Goal: Task Accomplishment & Management: Manage account settings

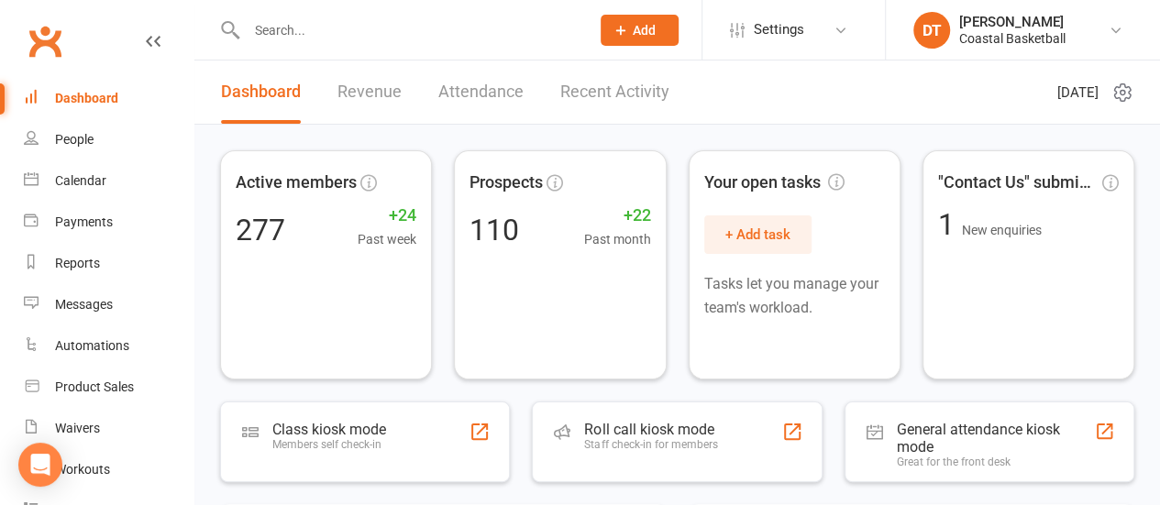
click at [420, 30] on input "text" at bounding box center [409, 30] width 337 height 26
type input "tjay"
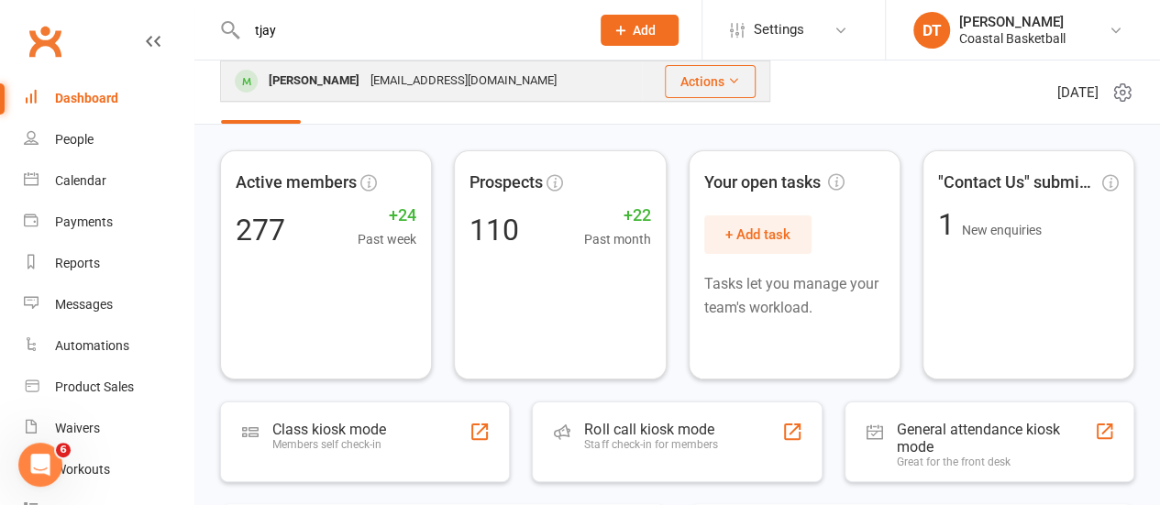
click at [375, 82] on div "aserocchi@hotmail.com" at bounding box center [463, 81] width 197 height 27
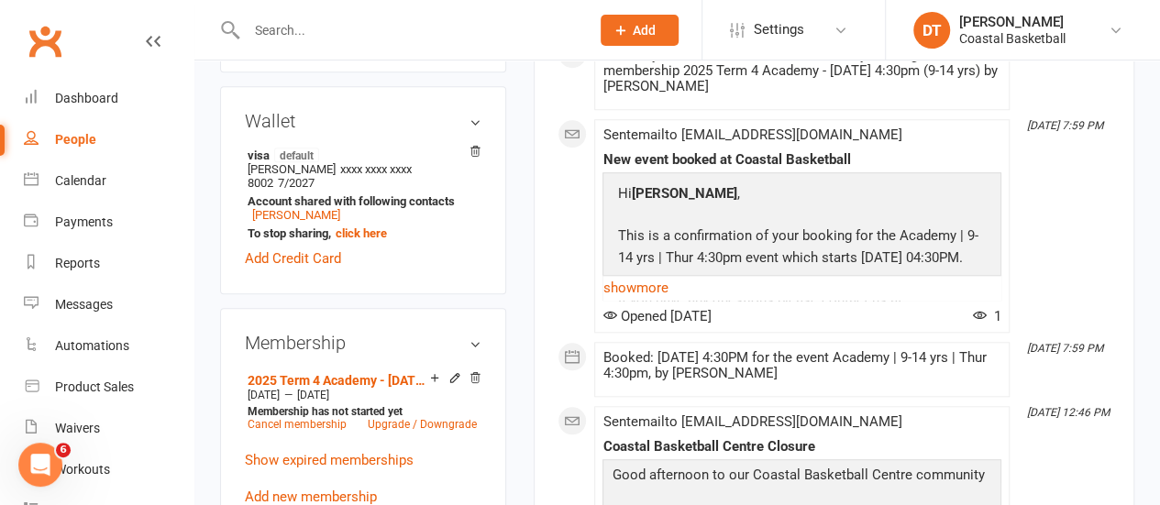
scroll to position [141, 0]
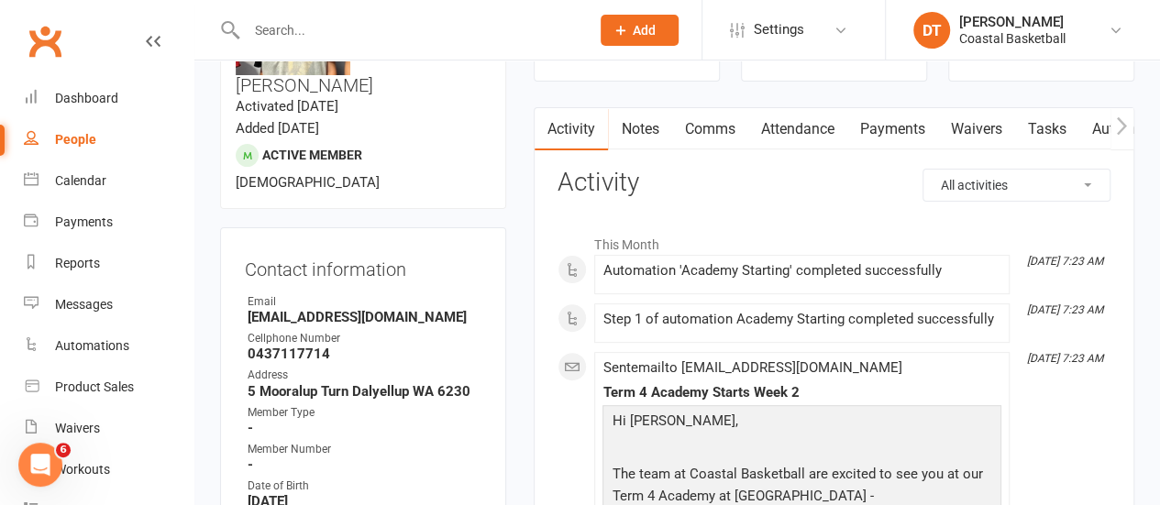
click at [901, 125] on link "Payments" at bounding box center [892, 129] width 91 height 42
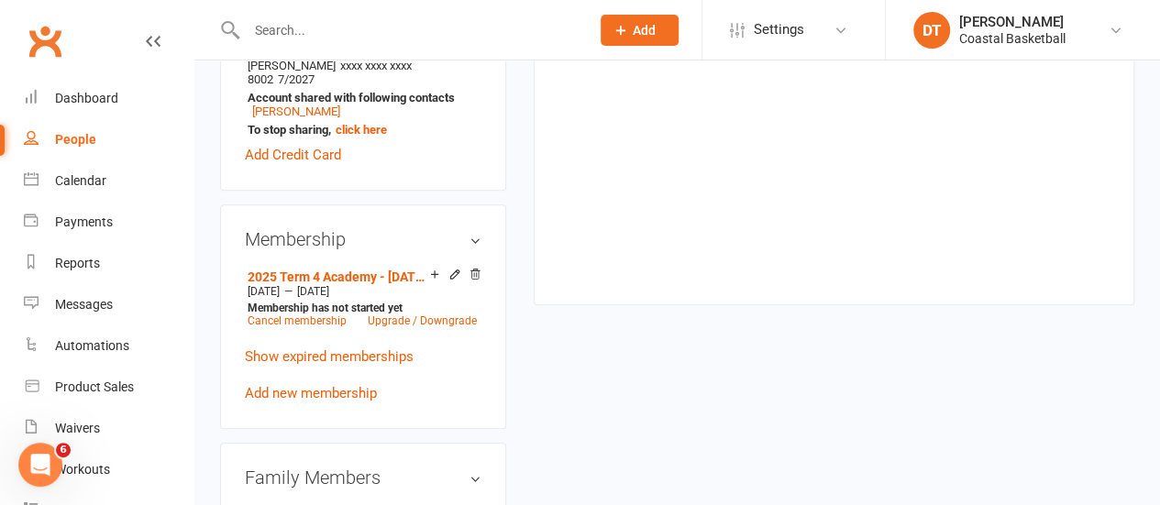
scroll to position [796, 0]
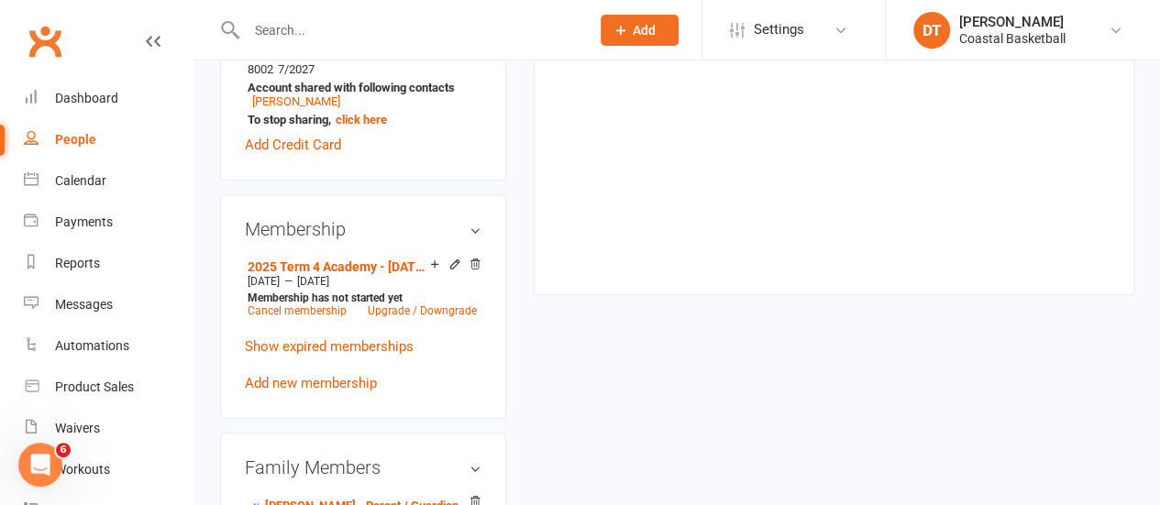
click at [341, 296] on div "2025 Term 4 Academy - Thursday 4:30pm (9-14 yrs) Oct 20 2025 — Dec 28 2025 Memb…" at bounding box center [363, 323] width 237 height 141
click at [340, 338] on link "Show expired memberships" at bounding box center [329, 346] width 169 height 17
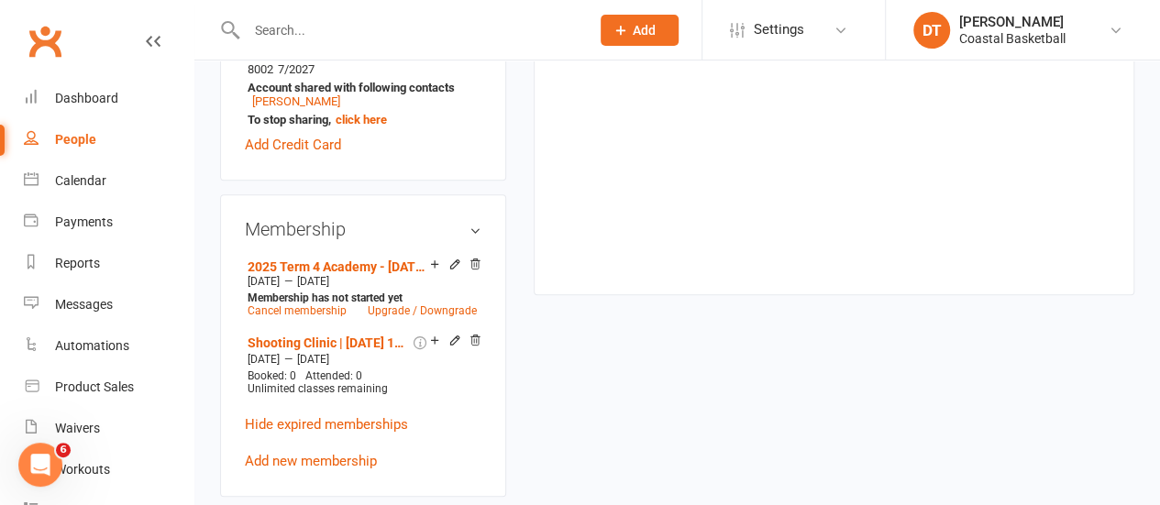
scroll to position [0, 0]
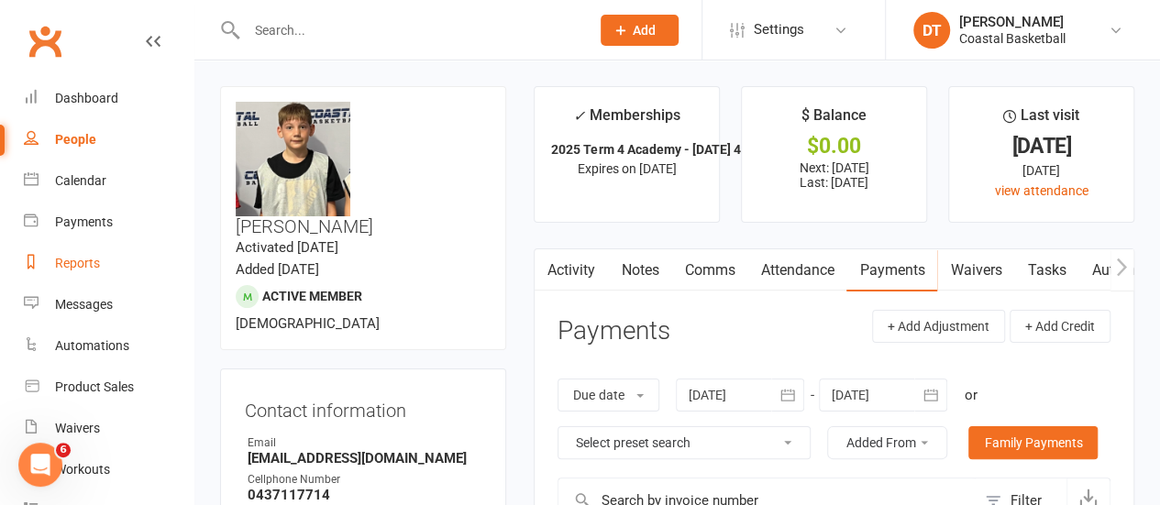
click at [103, 272] on link "Reports" at bounding box center [109, 263] width 170 height 41
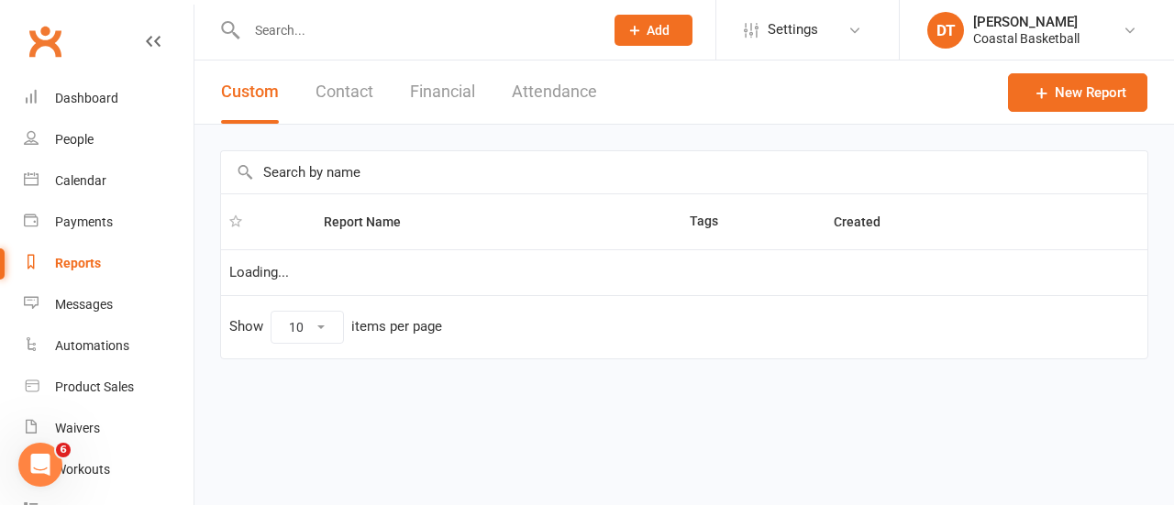
select select "100"
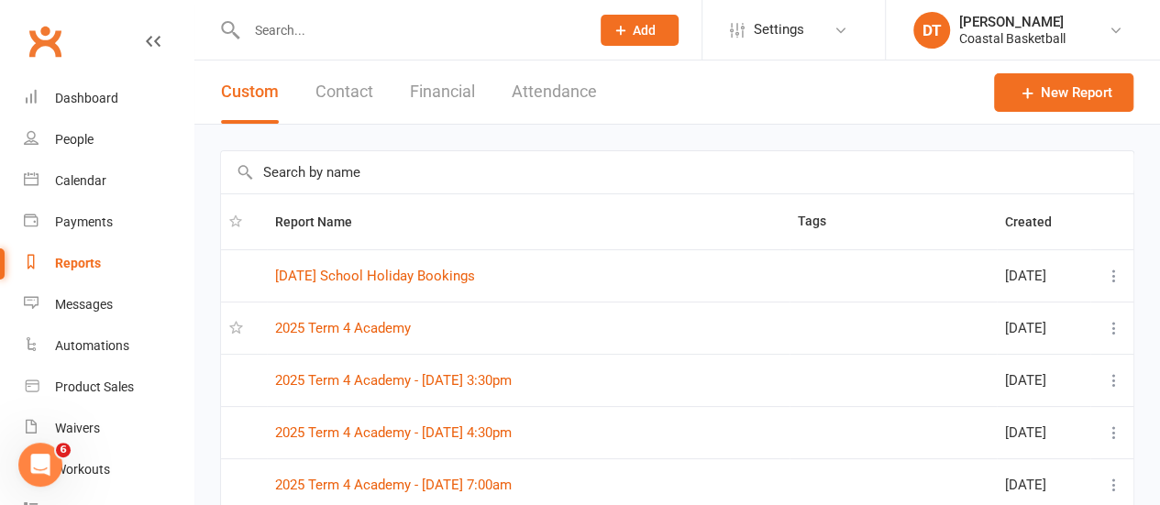
click at [451, 181] on input "text" at bounding box center [677, 172] width 913 height 42
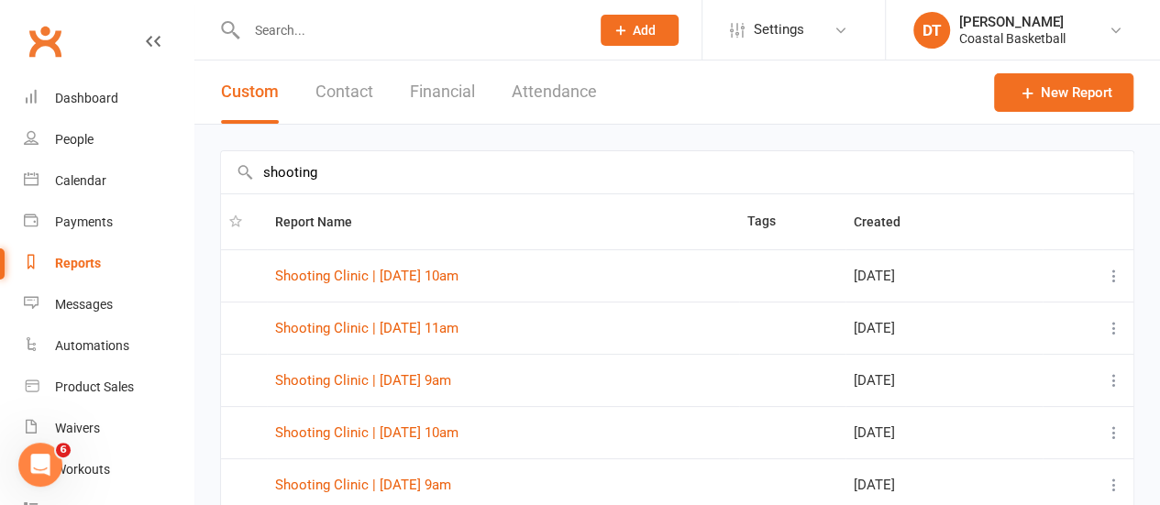
scroll to position [300, 0]
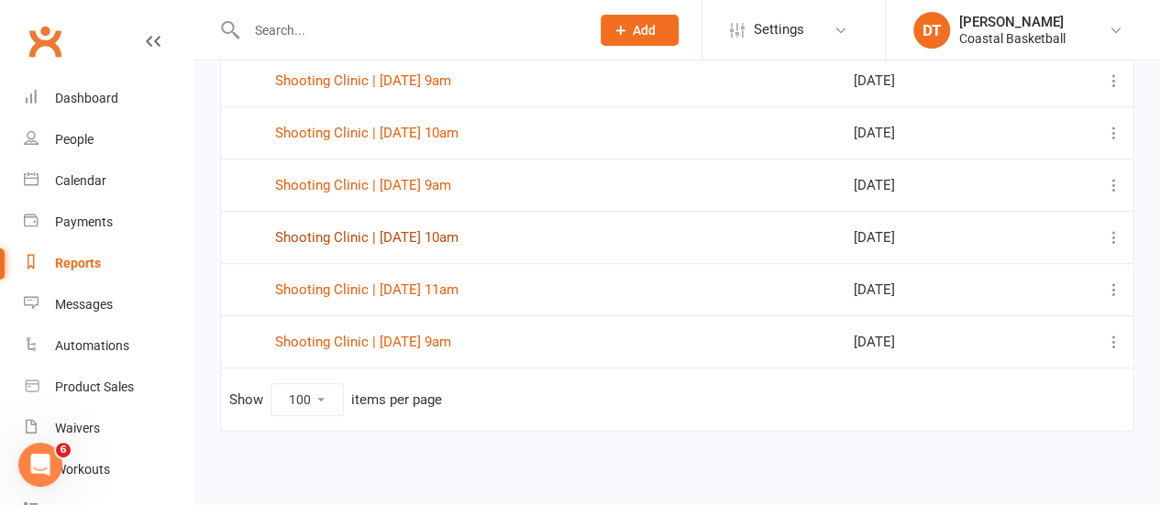
type input "shooting"
drag, startPoint x: 1073, startPoint y: 320, endPoint x: 1165, endPoint y: 315, distance: 91.9
click at [1077, 320] on td at bounding box center [1088, 341] width 91 height 52
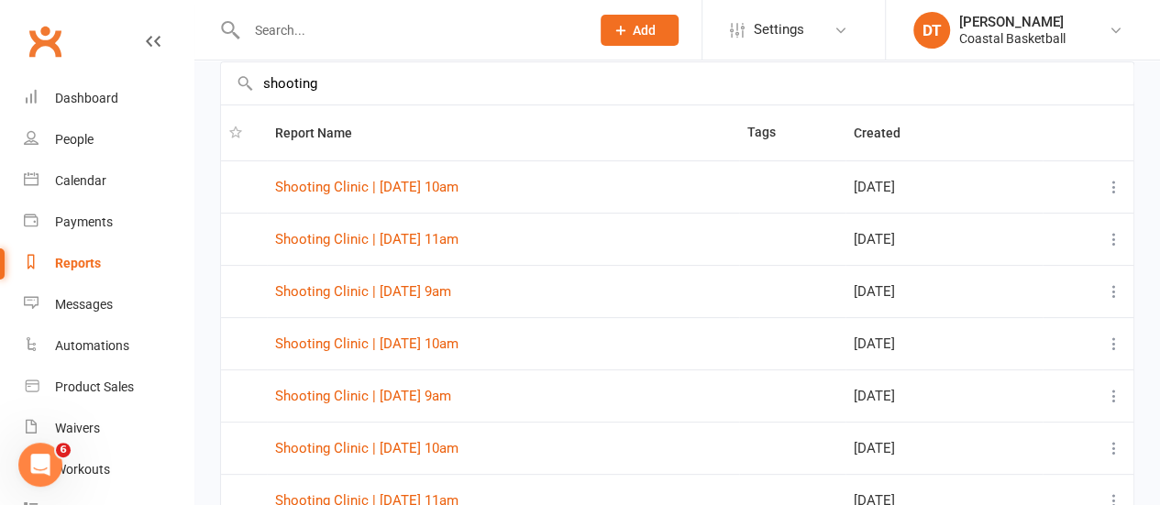
scroll to position [0, 0]
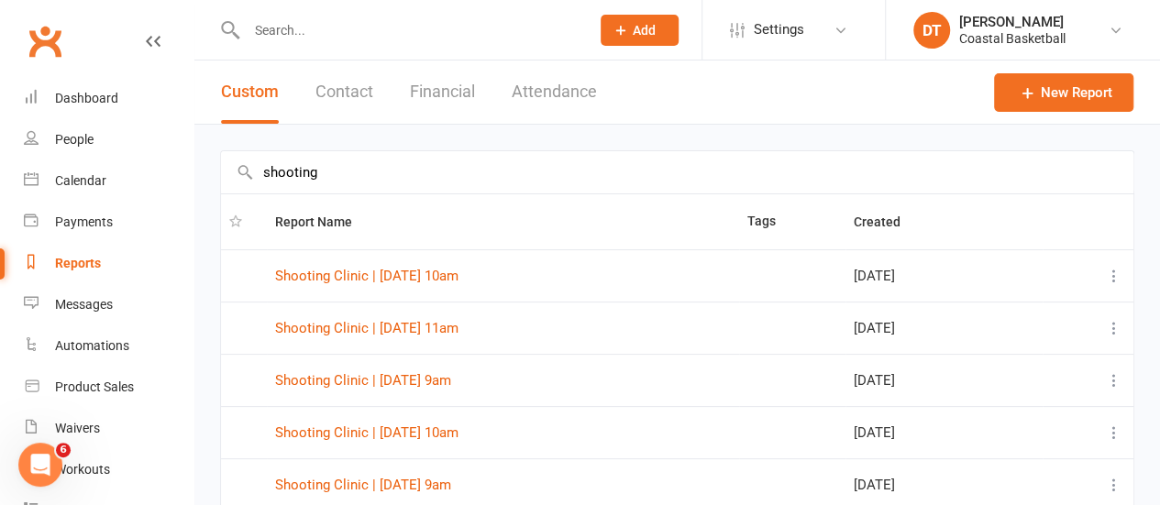
click at [333, 87] on button "Contact" at bounding box center [344, 92] width 58 height 63
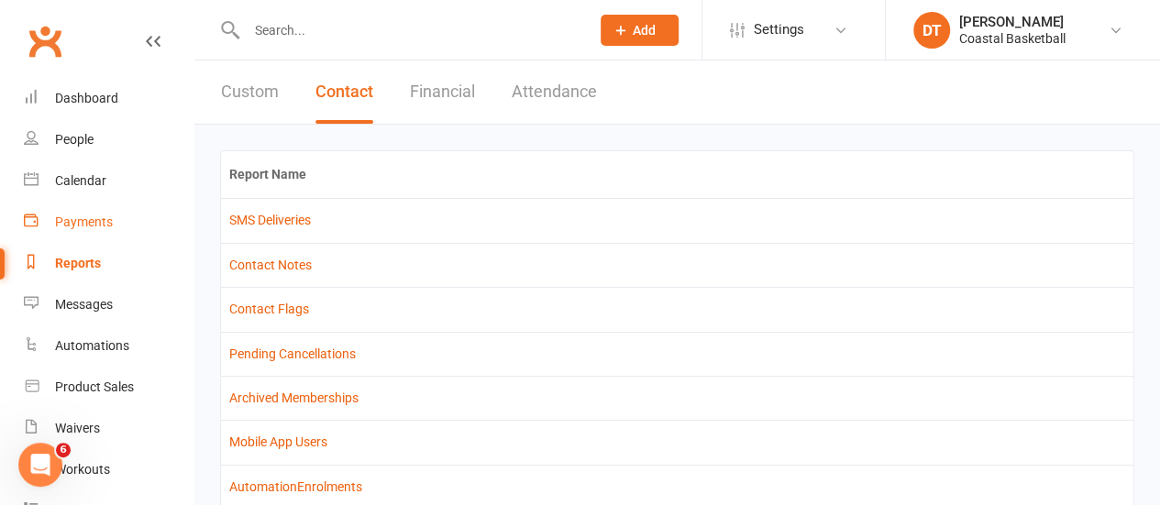
drag, startPoint x: 103, startPoint y: 241, endPoint x: 189, endPoint y: 231, distance: 86.8
click at [103, 241] on link "Payments" at bounding box center [109, 222] width 170 height 41
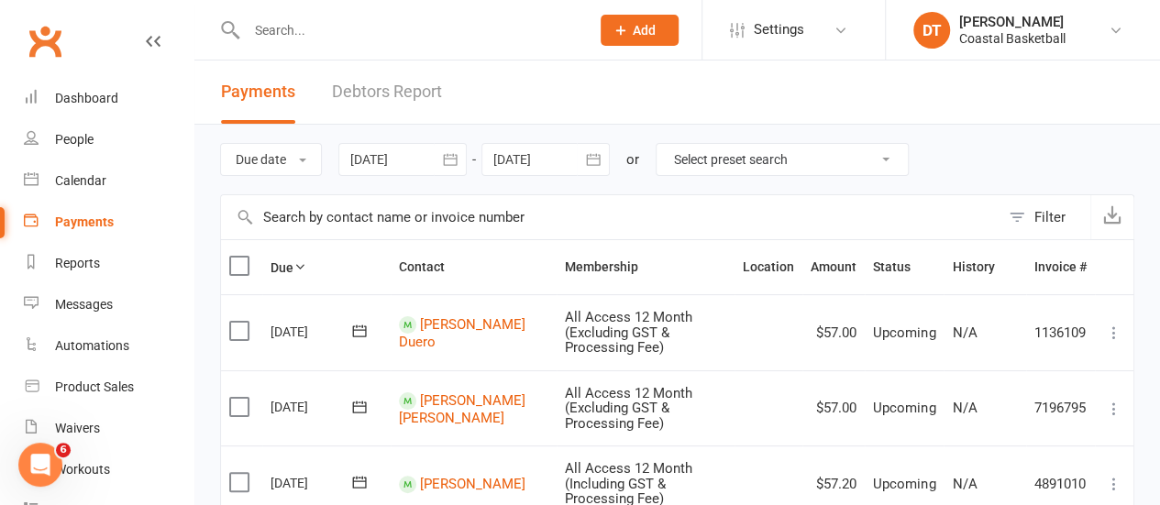
click at [451, 162] on icon "button" at bounding box center [450, 159] width 18 height 18
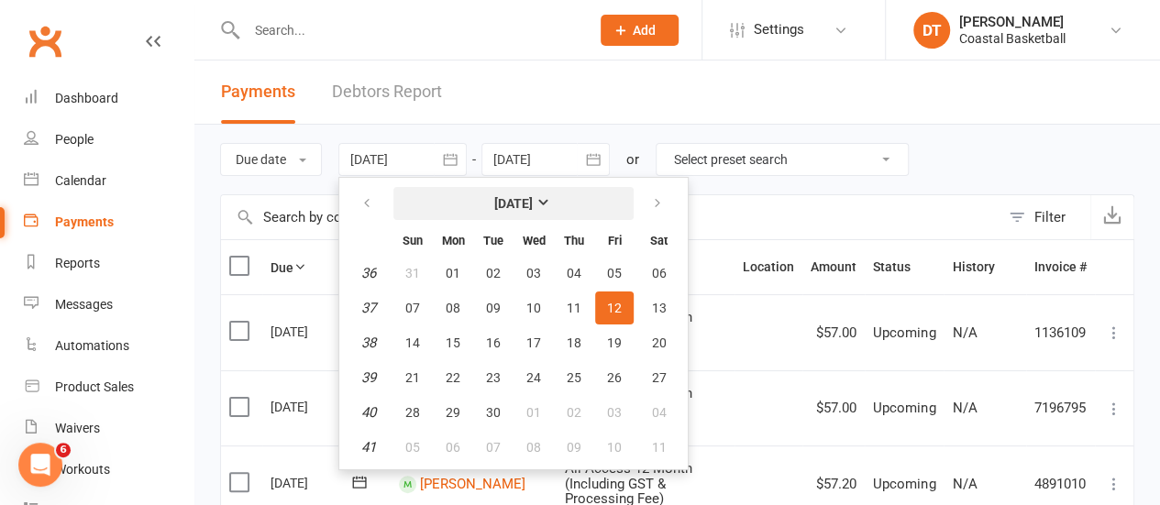
click at [533, 205] on strong "September 2025" at bounding box center [513, 203] width 39 height 15
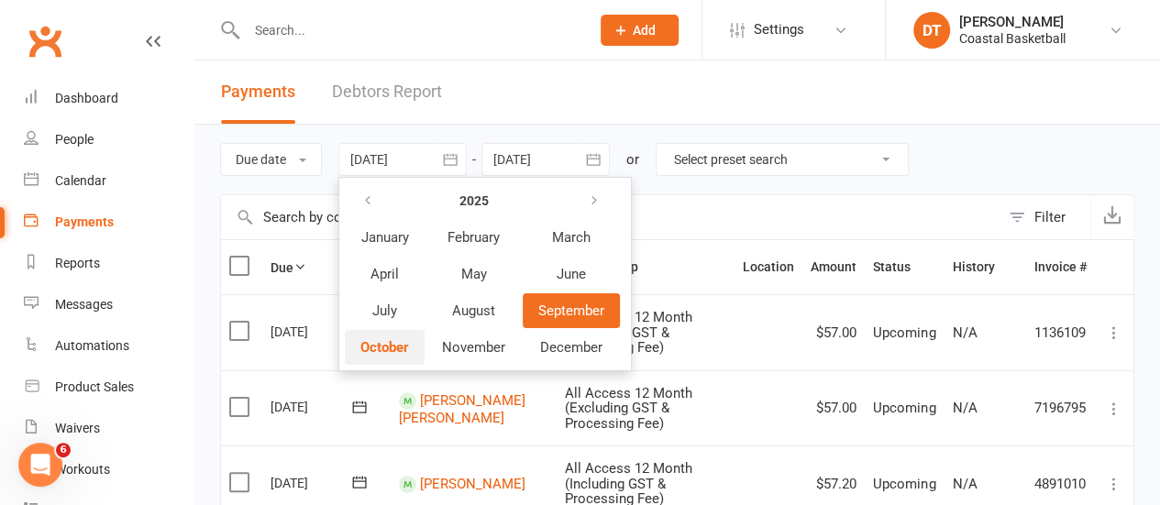
click at [400, 342] on span "October" at bounding box center [384, 347] width 49 height 17
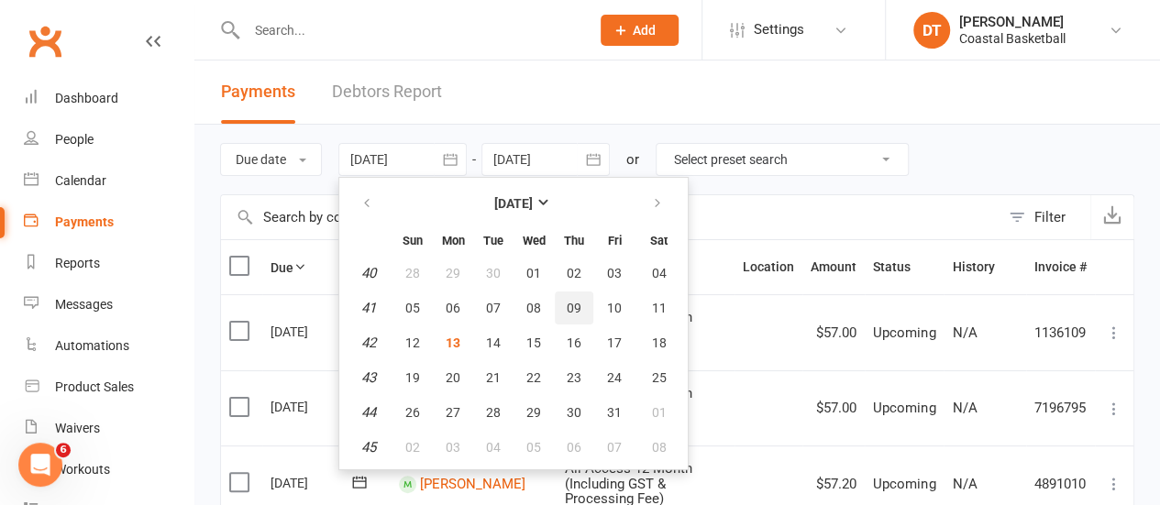
click at [562, 317] on button "09" at bounding box center [574, 308] width 39 height 33
type input "09 Oct 2025"
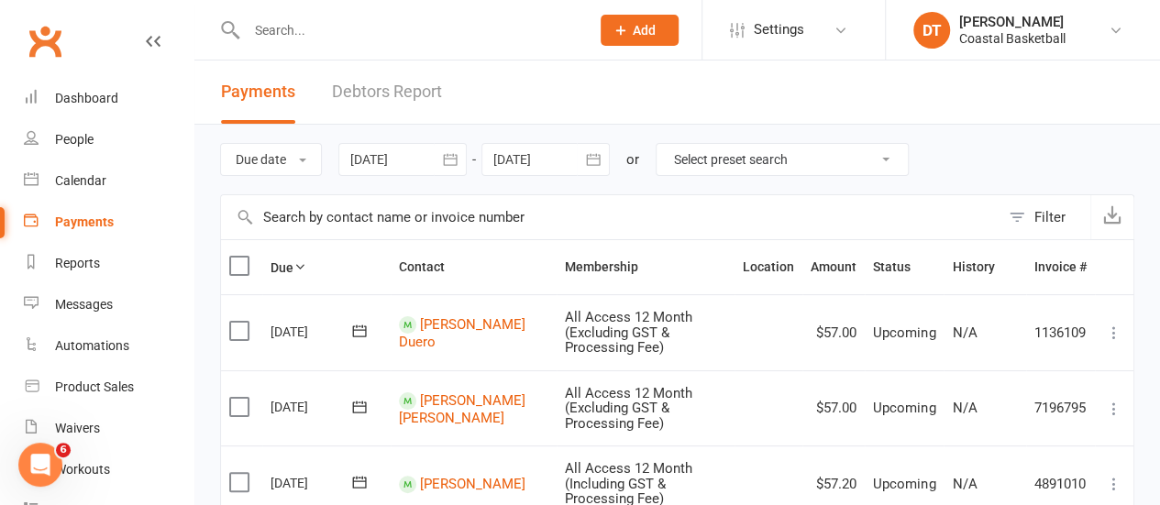
click at [584, 164] on button "button" at bounding box center [593, 159] width 33 height 33
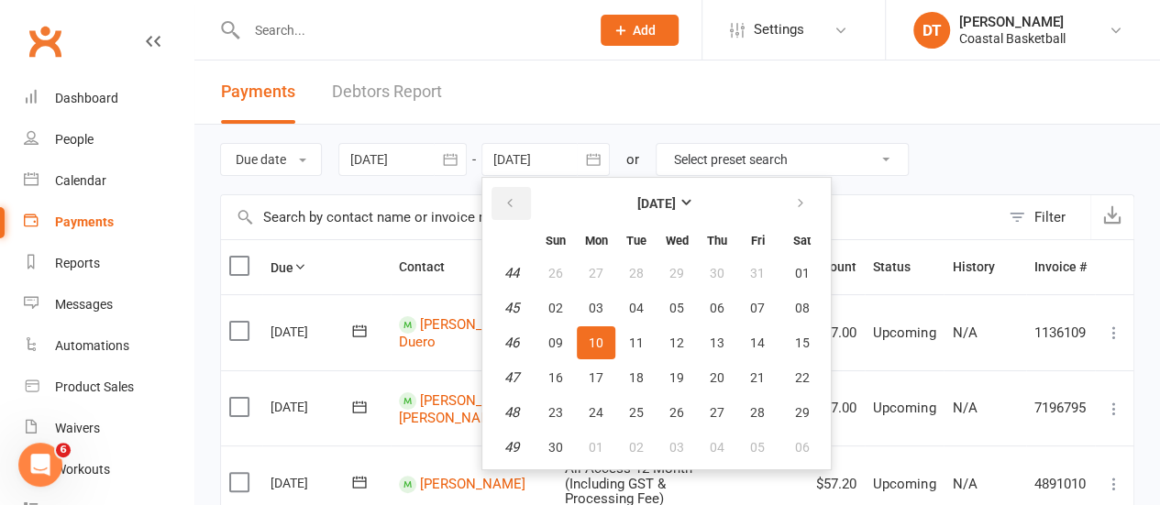
drag, startPoint x: 507, startPoint y: 196, endPoint x: 517, endPoint y: 221, distance: 26.7
click at [506, 197] on button "button" at bounding box center [511, 203] width 39 height 33
click at [805, 313] on span "11" at bounding box center [802, 308] width 15 height 15
type input "11 Oct 2025"
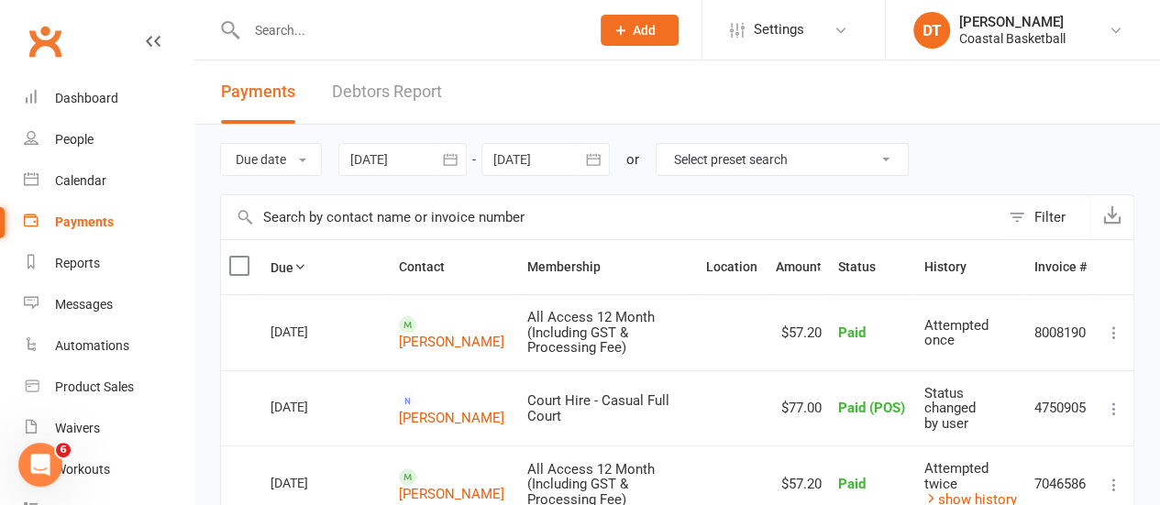
click at [772, 266] on th "Amount" at bounding box center [797, 267] width 64 height 54
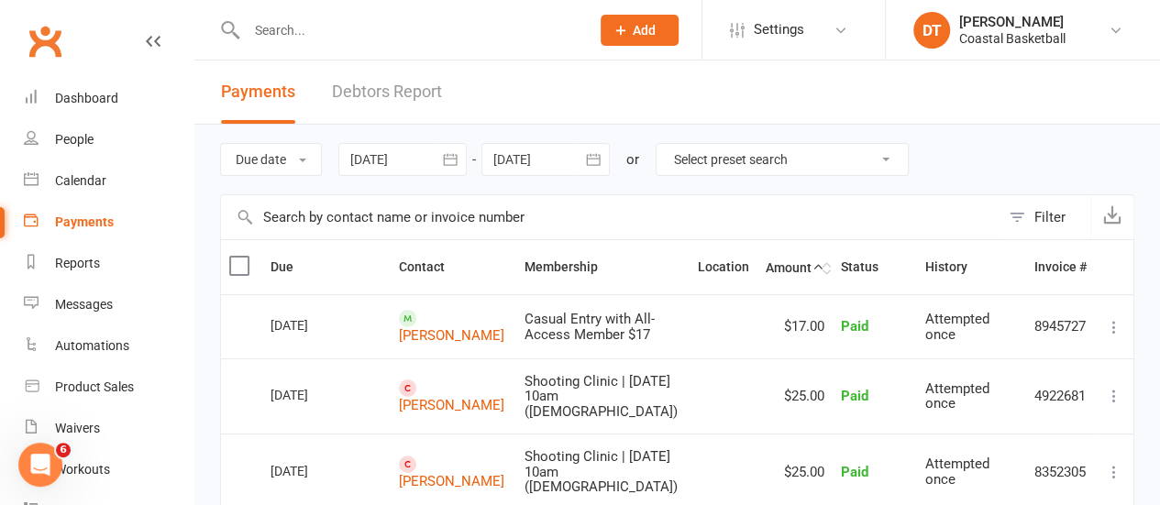
click at [763, 264] on th "Amount" at bounding box center [795, 267] width 75 height 54
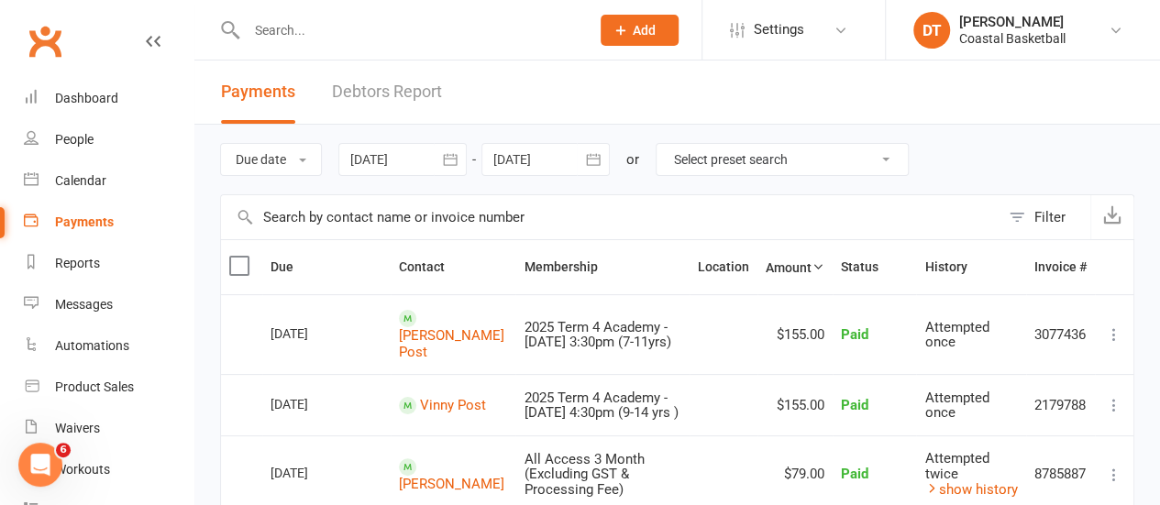
click at [567, 161] on div at bounding box center [545, 159] width 128 height 33
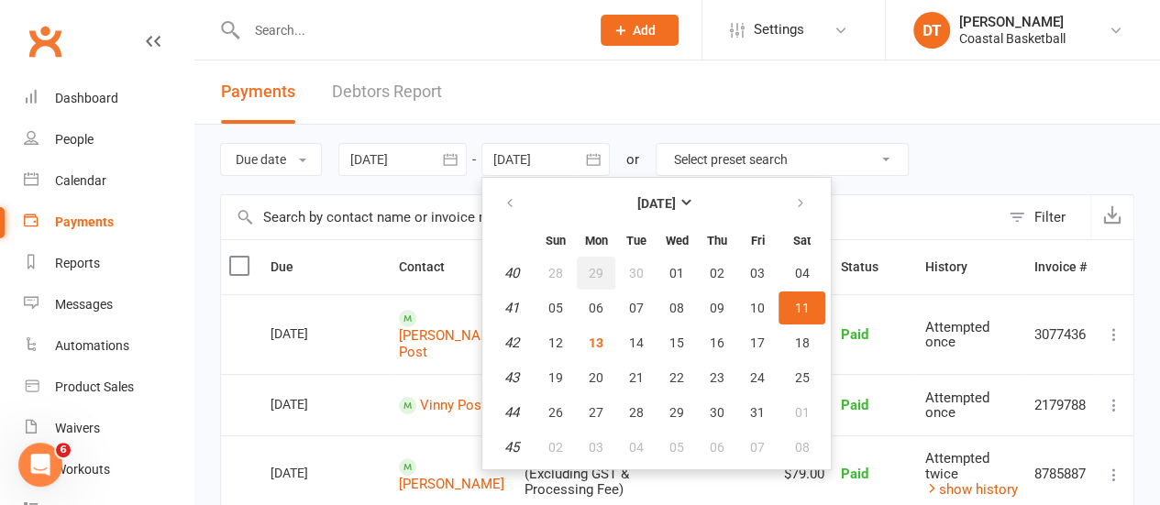
drag, startPoint x: 451, startPoint y: 150, endPoint x: 599, endPoint y: 275, distance: 193.3
click at [451, 152] on button "button" at bounding box center [450, 159] width 33 height 33
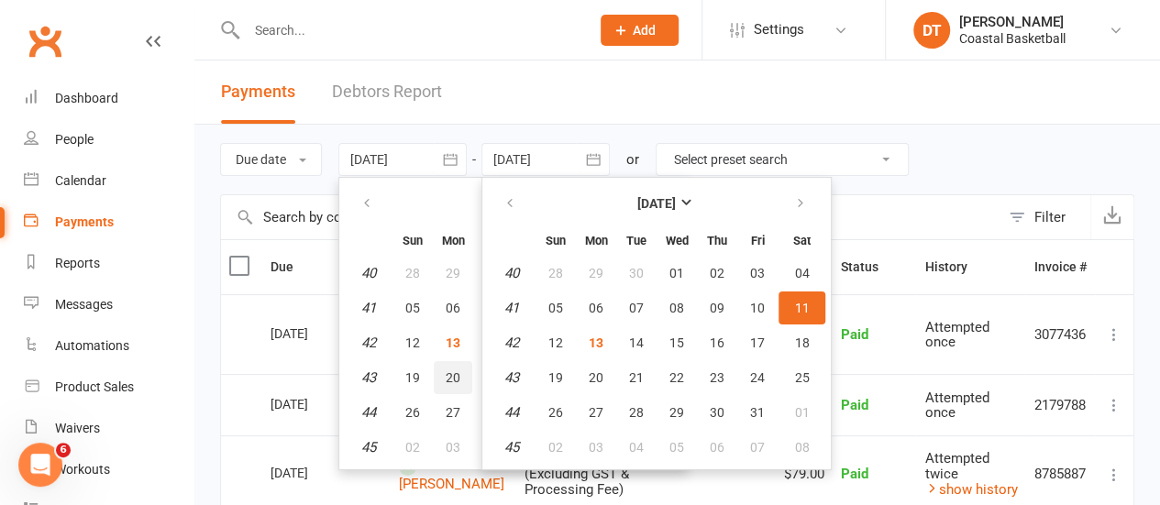
click at [447, 382] on button "20" at bounding box center [453, 377] width 39 height 33
type input "20 Oct 2025"
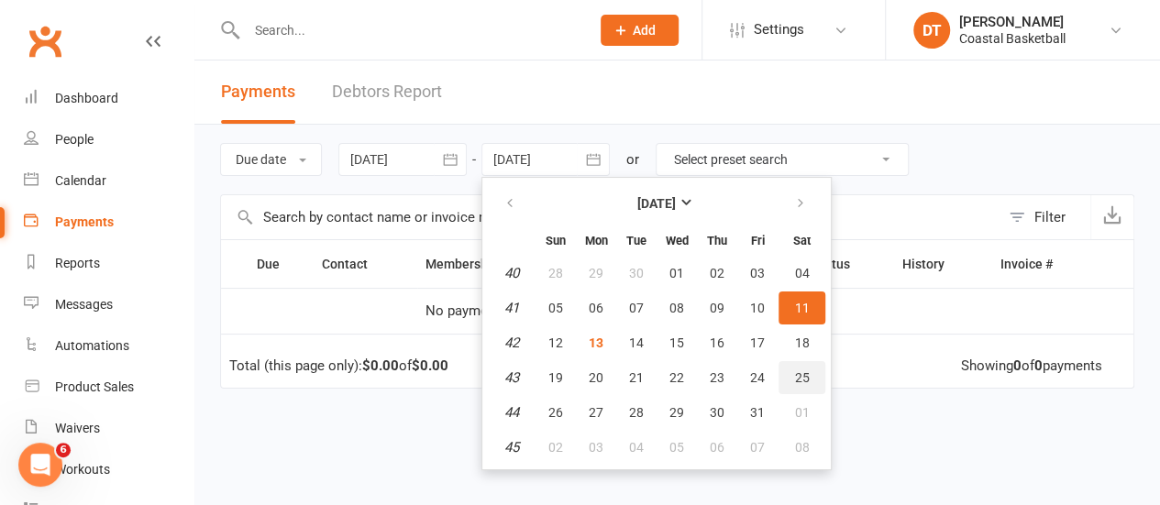
click at [810, 373] on span "25" at bounding box center [802, 378] width 15 height 15
type input "25 Oct 2025"
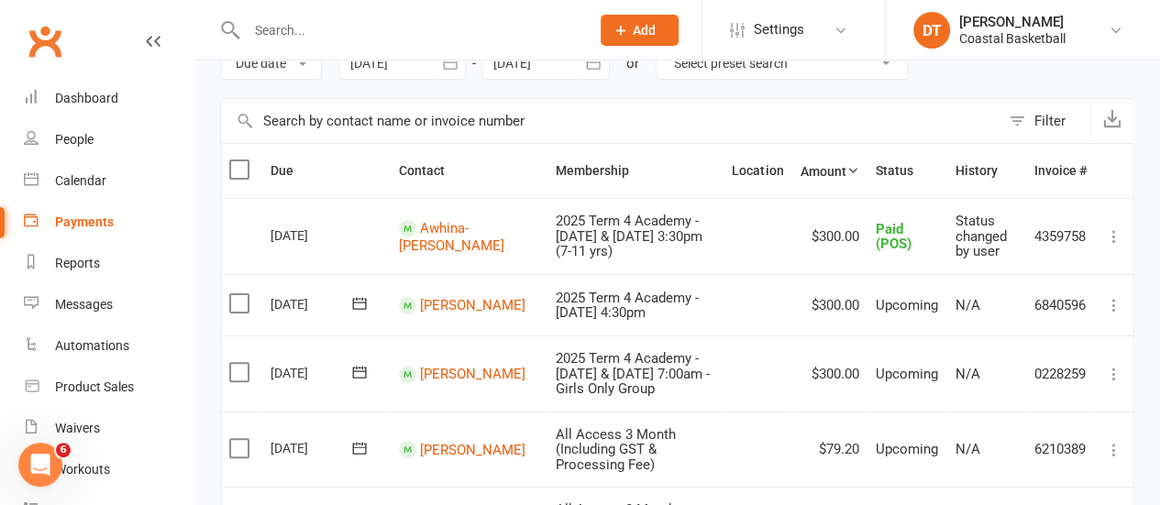
scroll to position [111, 0]
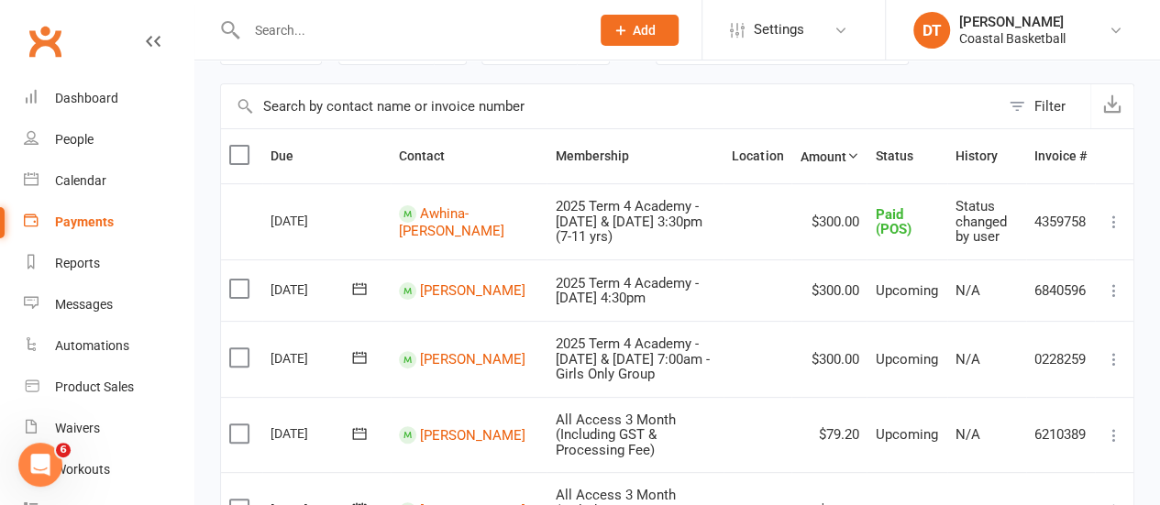
click at [828, 148] on th "Amount" at bounding box center [828, 156] width 75 height 54
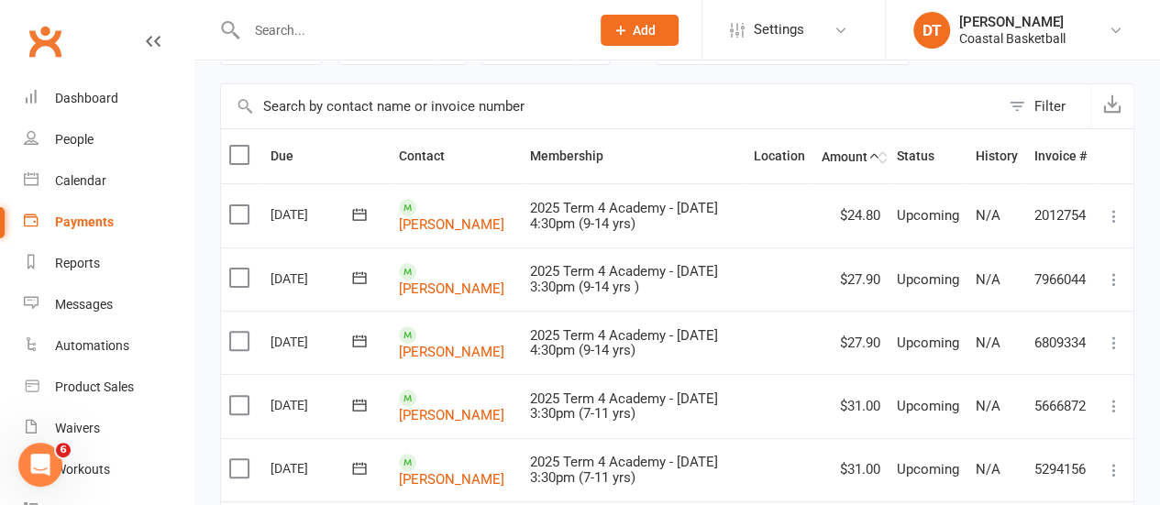
click at [858, 165] on th "Amount" at bounding box center [850, 156] width 75 height 54
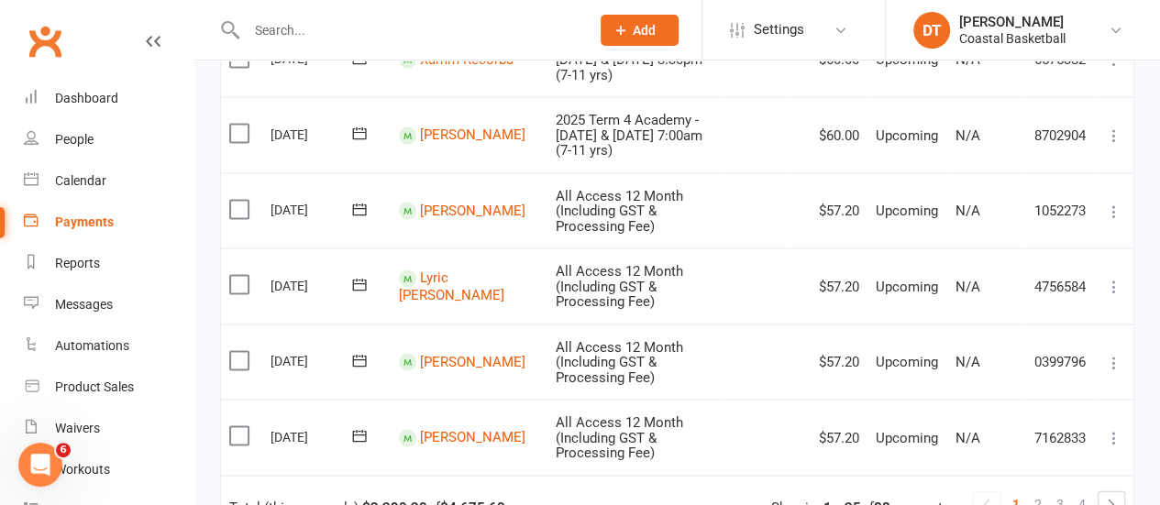
scroll to position [1697, 0]
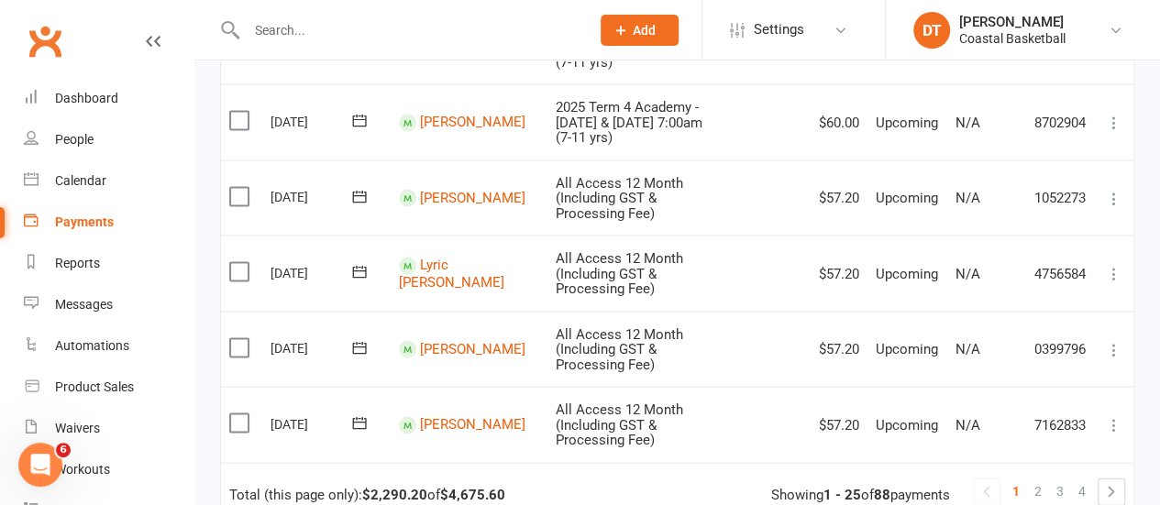
click at [1034, 478] on link "2" at bounding box center [1038, 491] width 22 height 26
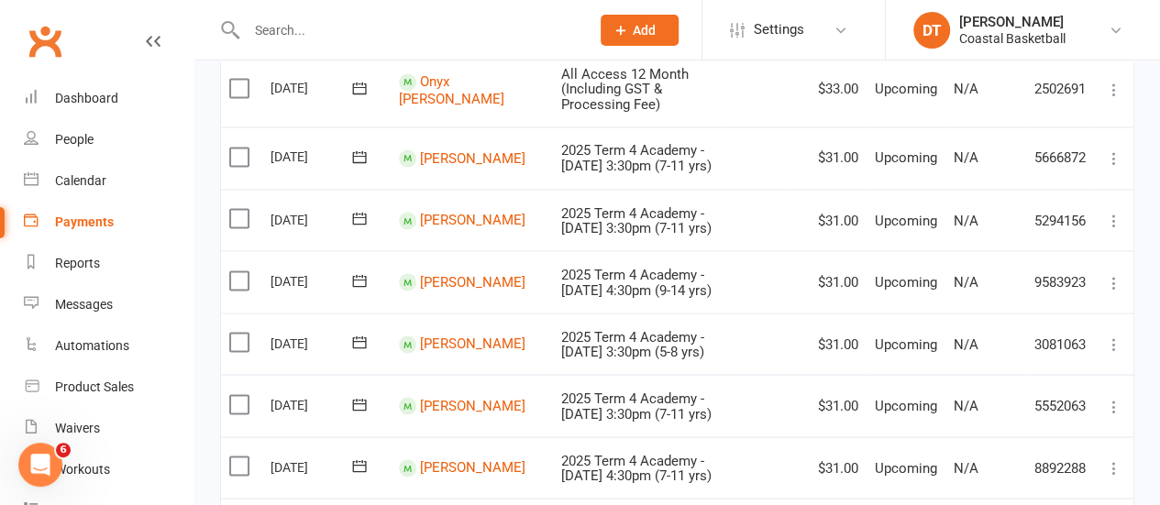
scroll to position [1533, 0]
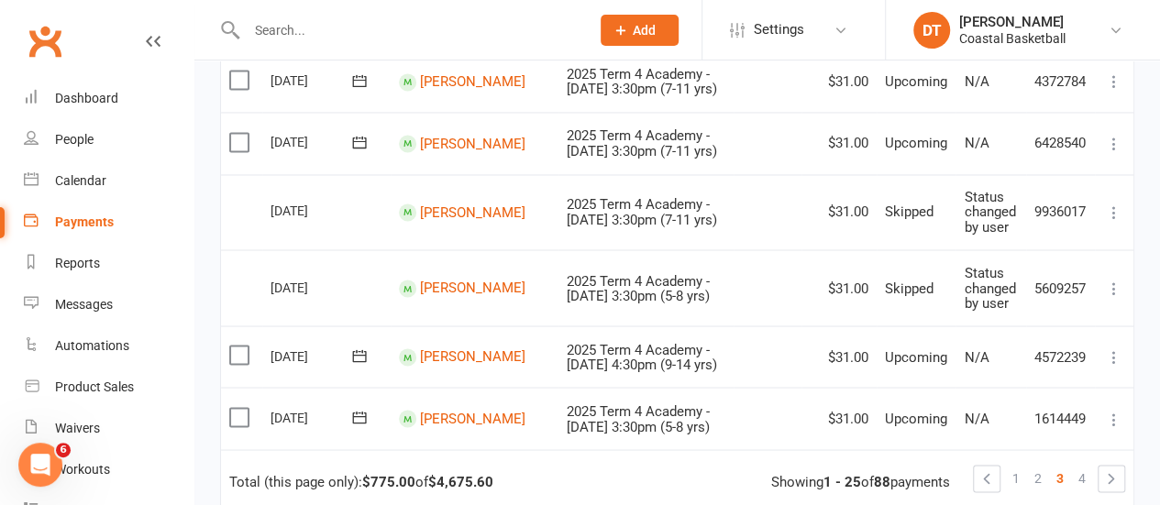
scroll to position [1499, 0]
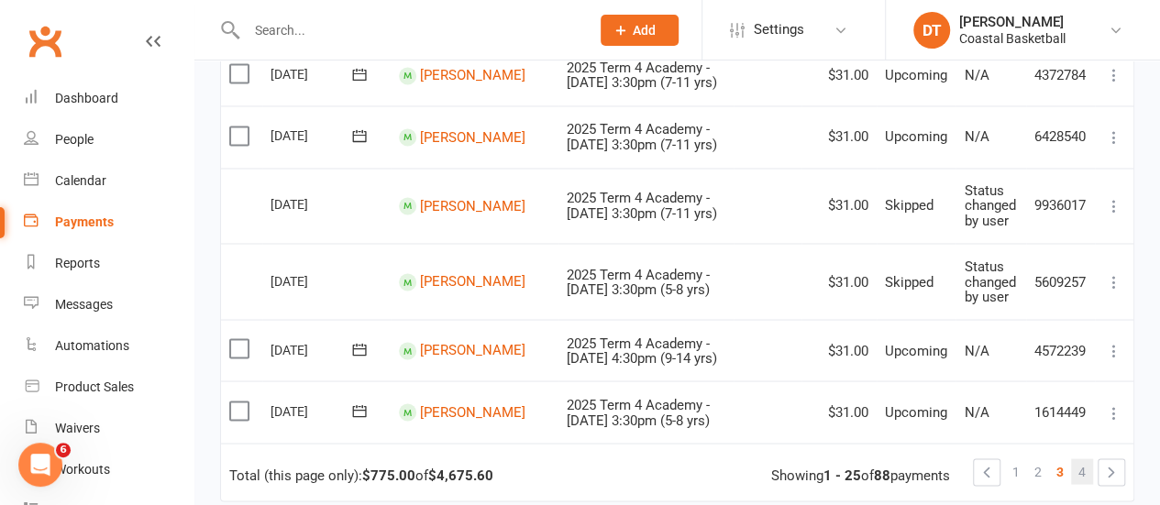
click at [1087, 459] on link "4" at bounding box center [1082, 472] width 22 height 26
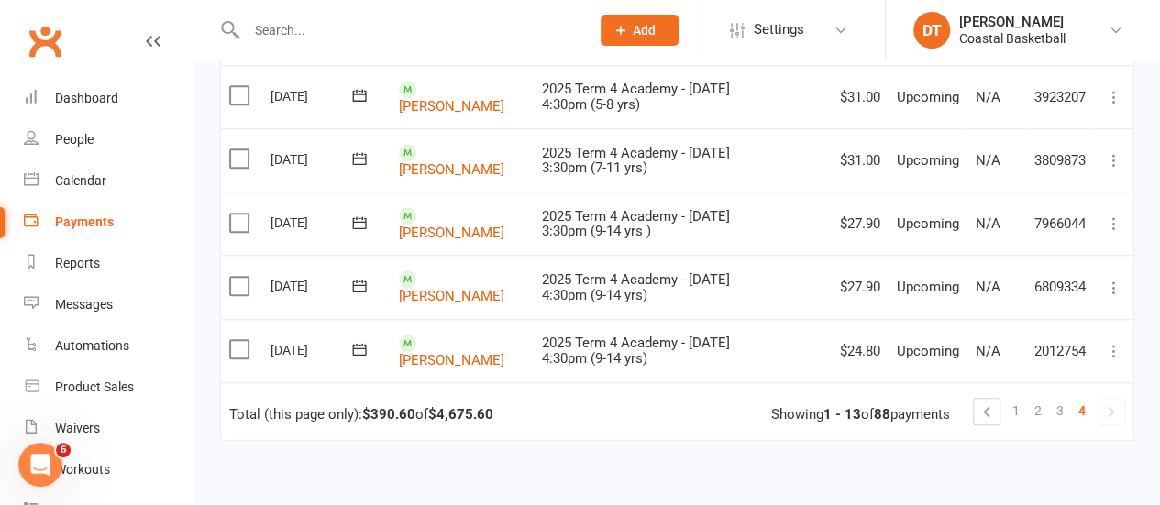
scroll to position [740, 0]
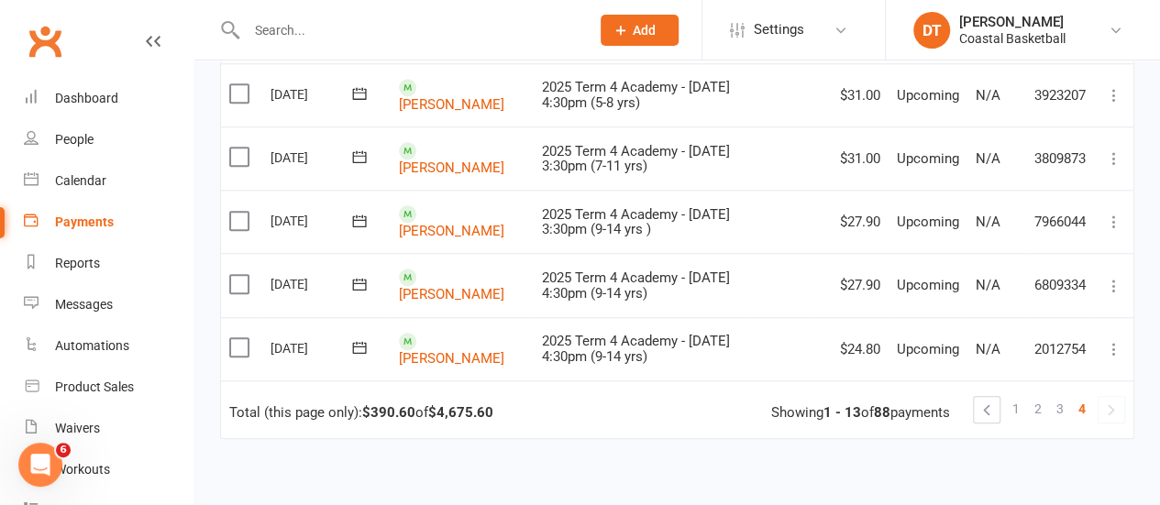
click at [1110, 412] on link at bounding box center [1112, 410] width 26 height 26
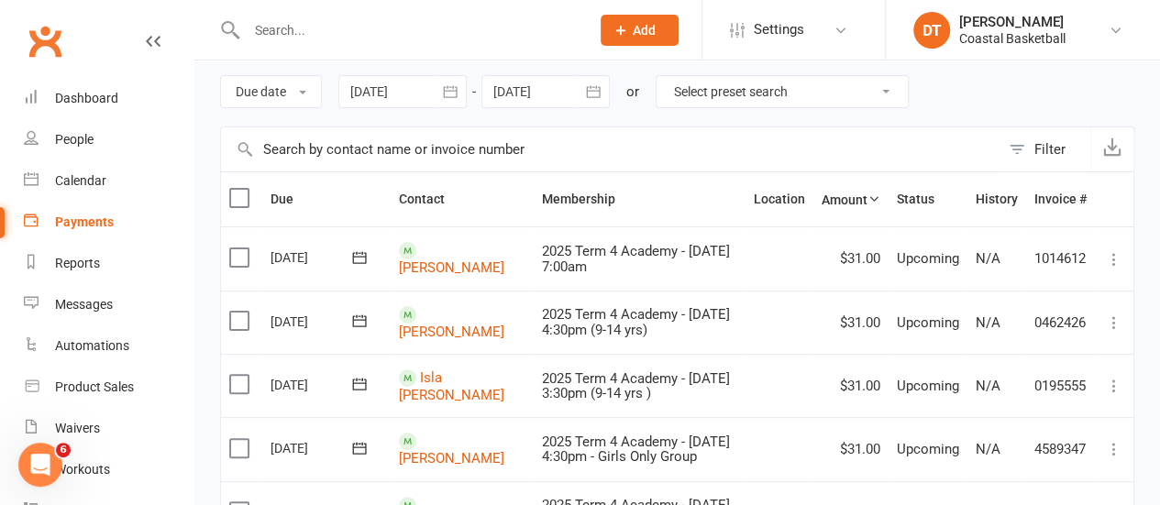
scroll to position [0, 0]
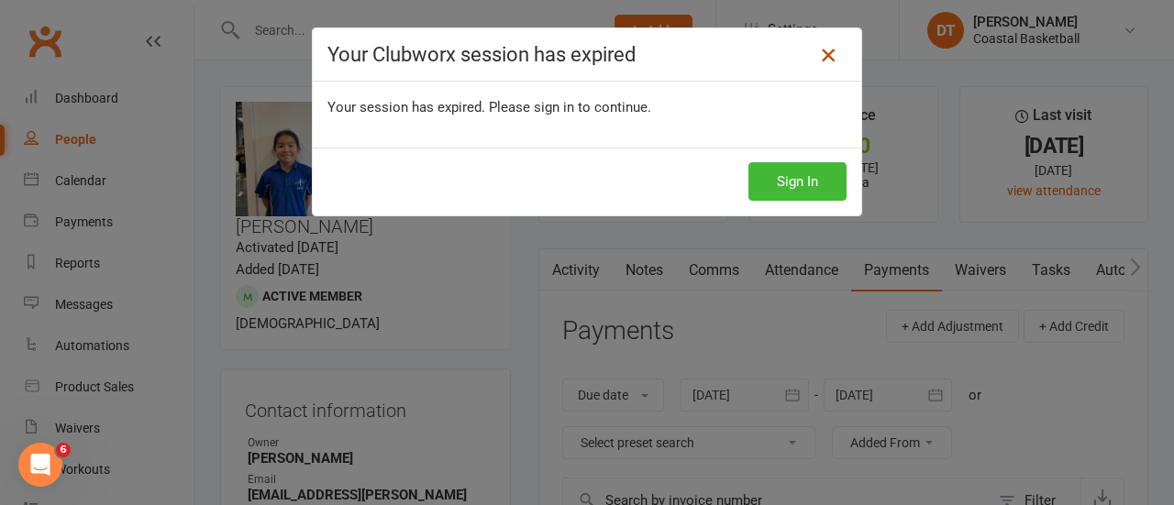
click at [825, 55] on icon at bounding box center [828, 55] width 22 height 22
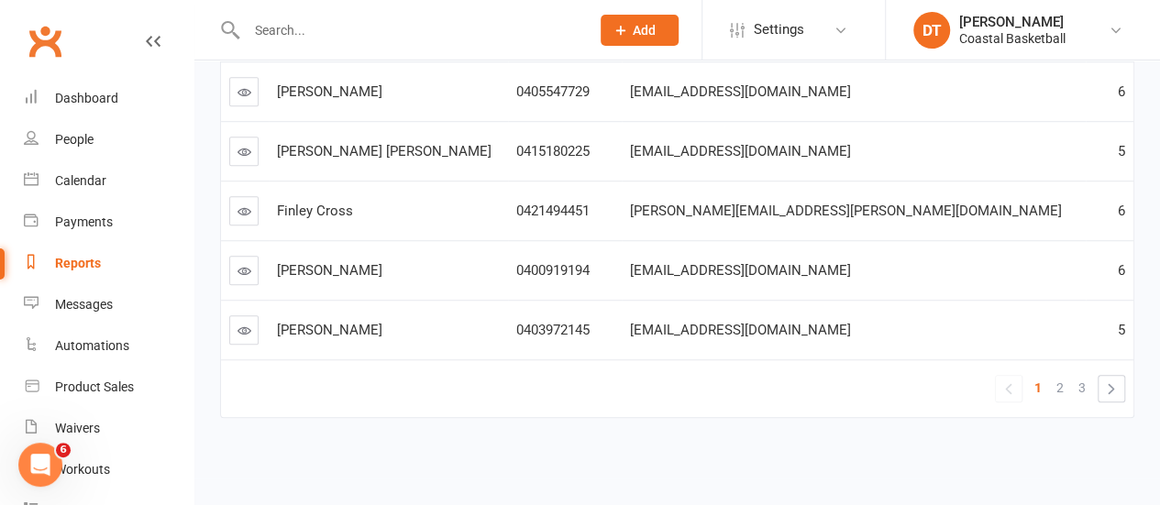
scroll to position [592, 0]
click at [1058, 382] on span "2" at bounding box center [1060, 388] width 7 height 26
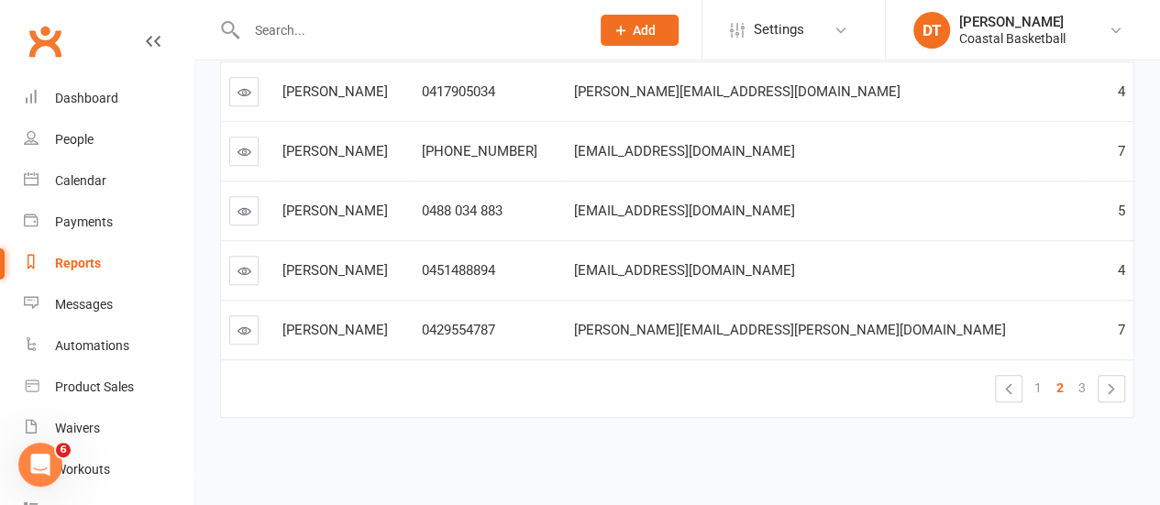
scroll to position [590, 0]
click at [1088, 379] on link "3" at bounding box center [1082, 388] width 22 height 26
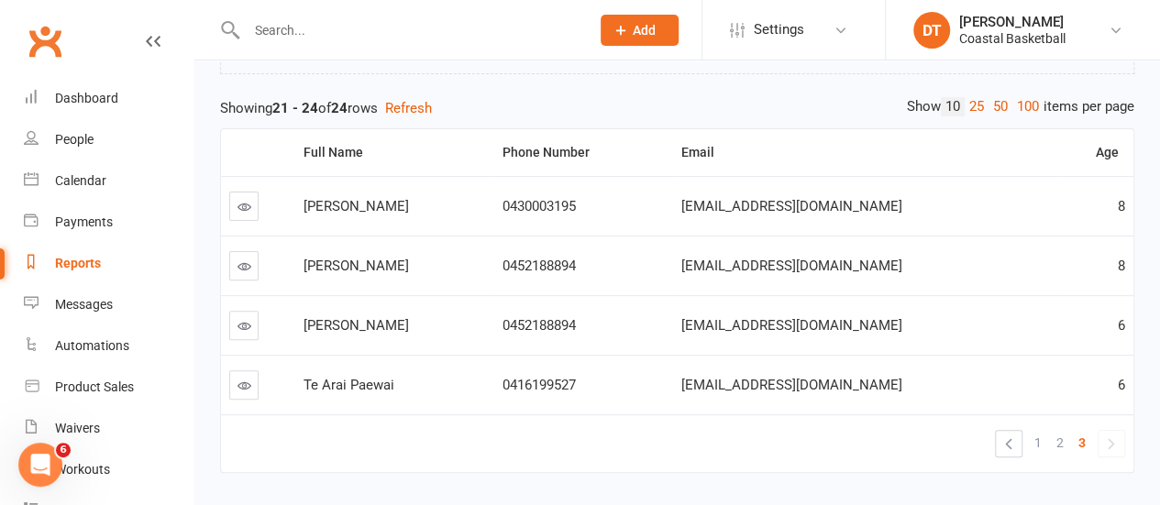
scroll to position [175, 0]
click at [407, 35] on input "text" at bounding box center [409, 30] width 337 height 26
type input "v"
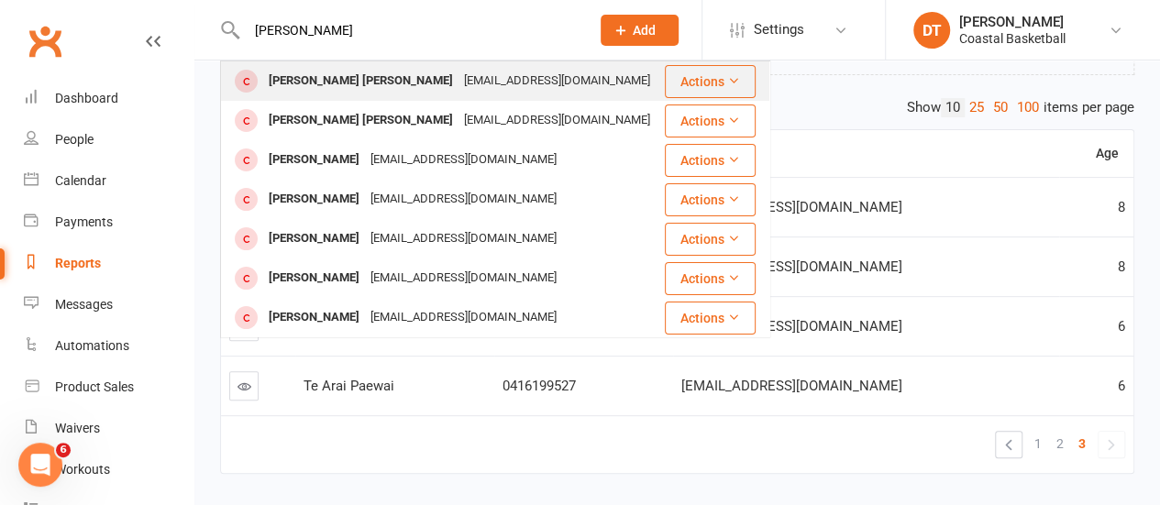
type input "carroll"
click at [459, 71] on div "staceyleecarroll@gmail.com" at bounding box center [557, 81] width 197 height 27
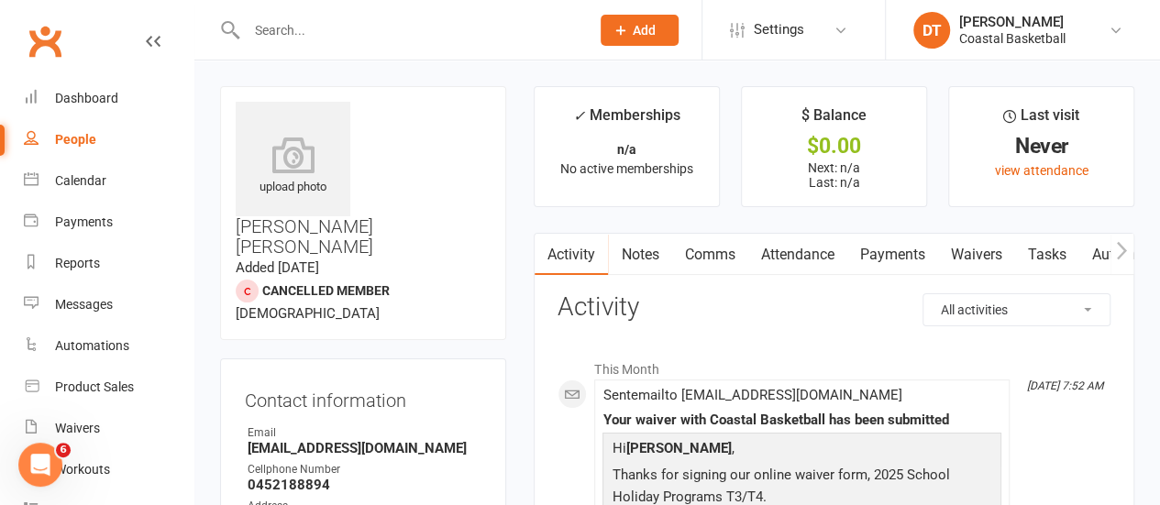
click at [902, 247] on link "Payments" at bounding box center [892, 255] width 91 height 42
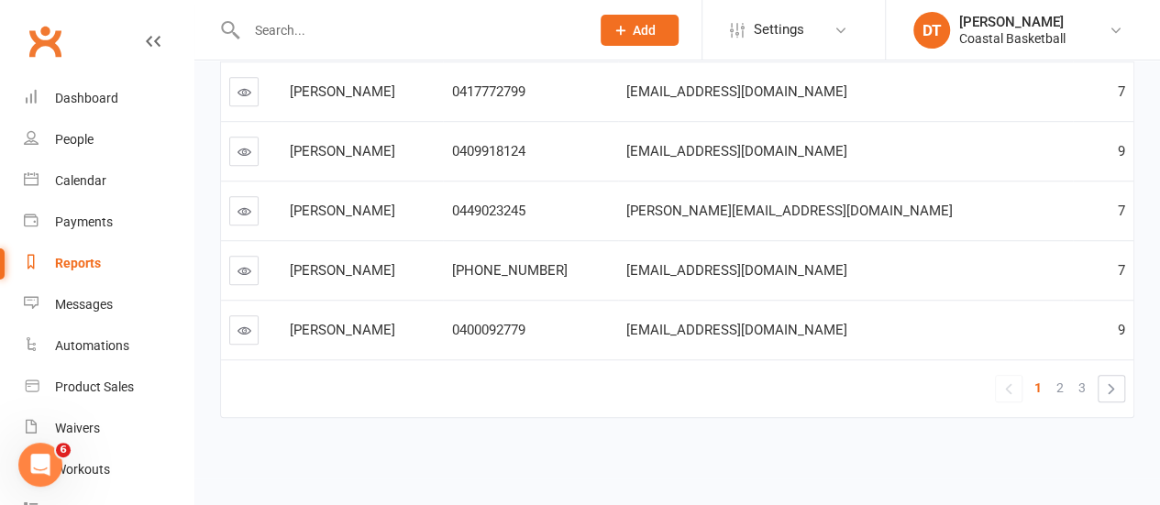
scroll to position [591, 0]
click at [1058, 401] on span "2" at bounding box center [1060, 388] width 7 height 26
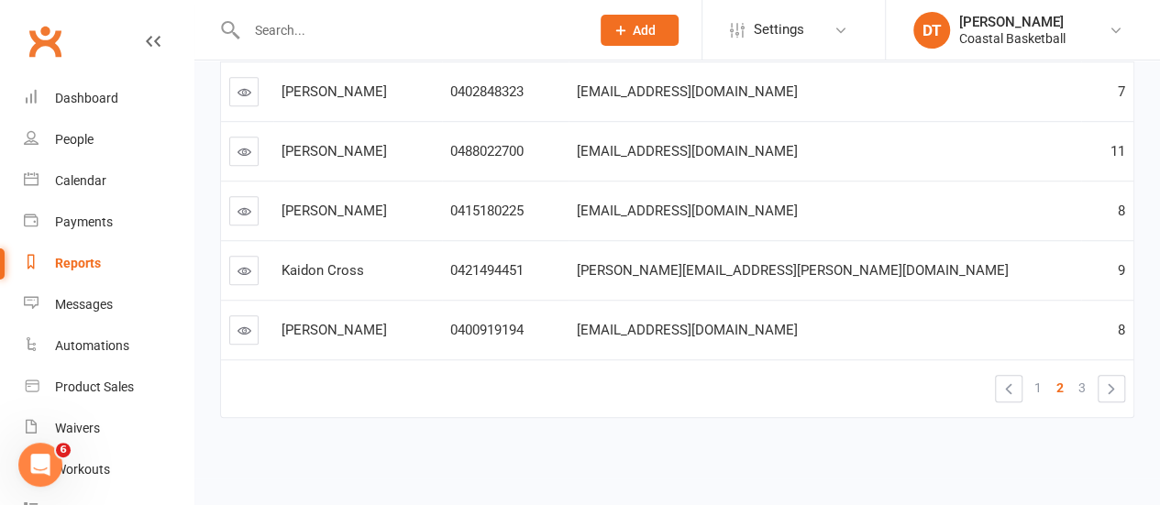
scroll to position [600, 0]
click at [1080, 395] on span "3" at bounding box center [1082, 388] width 7 height 26
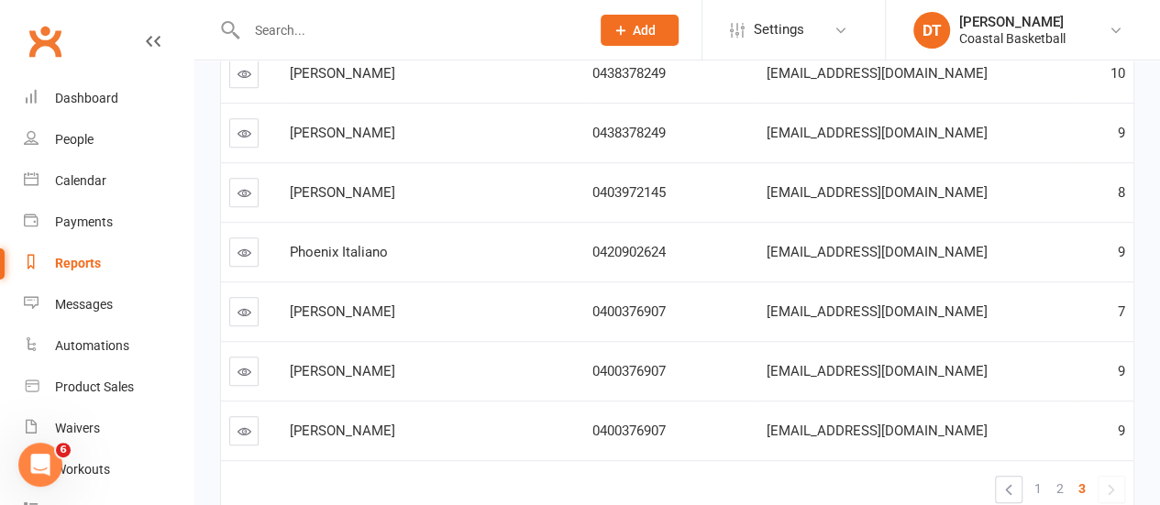
scroll to position [482, 0]
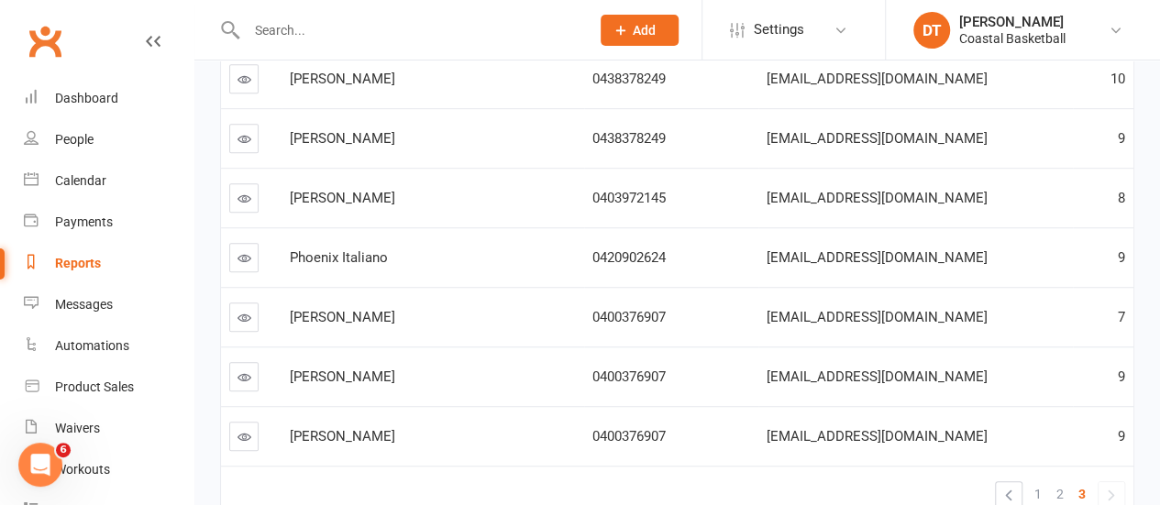
click at [372, 266] on span "Phoenix Italiano" at bounding box center [339, 257] width 98 height 17
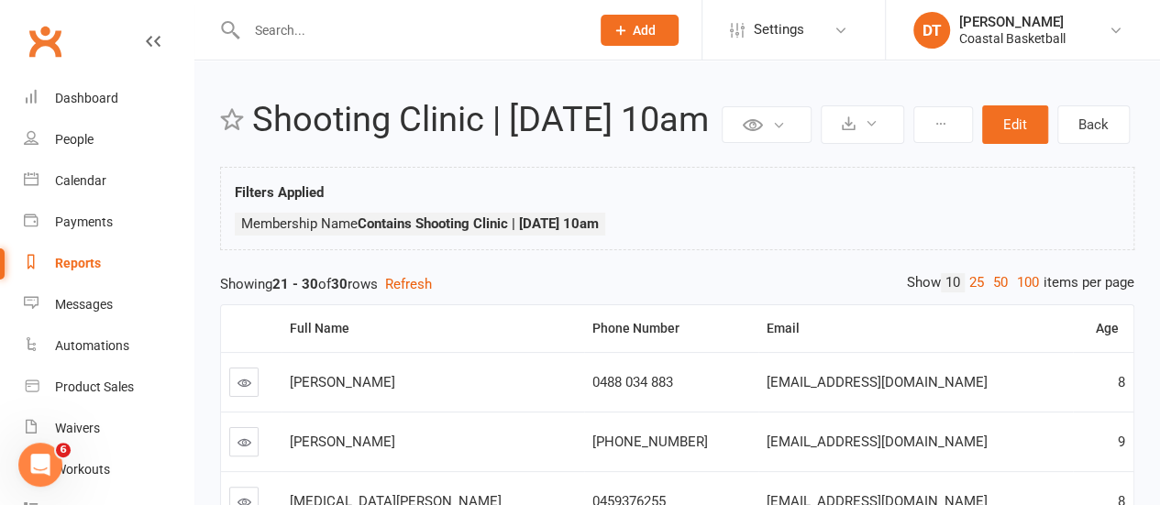
click at [279, 10] on div at bounding box center [398, 30] width 357 height 60
click at [295, 41] on input "text" at bounding box center [409, 30] width 337 height 26
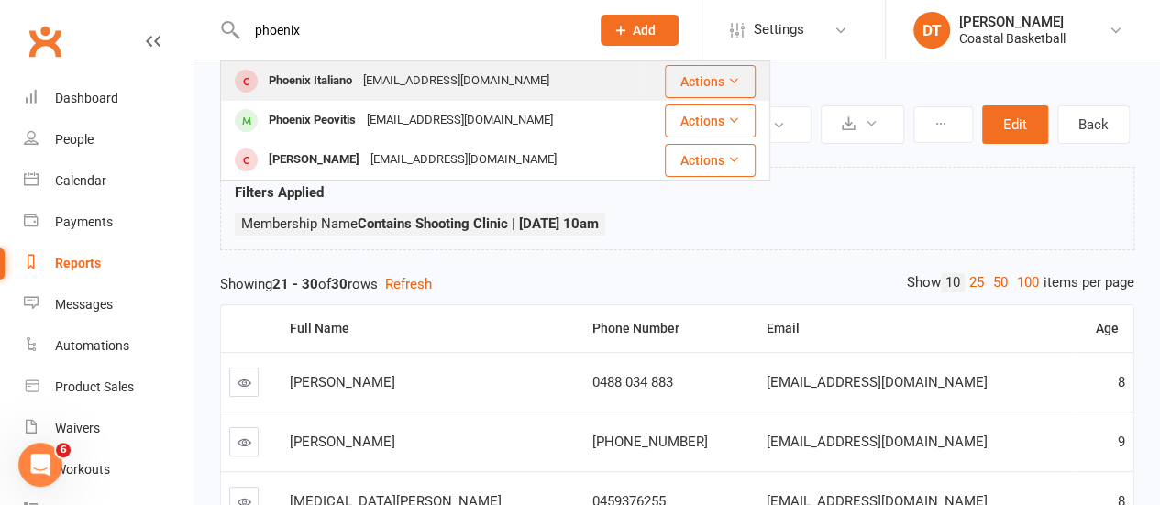
type input "phoenix"
click at [352, 70] on div "Phoenix Italiano" at bounding box center [310, 81] width 94 height 27
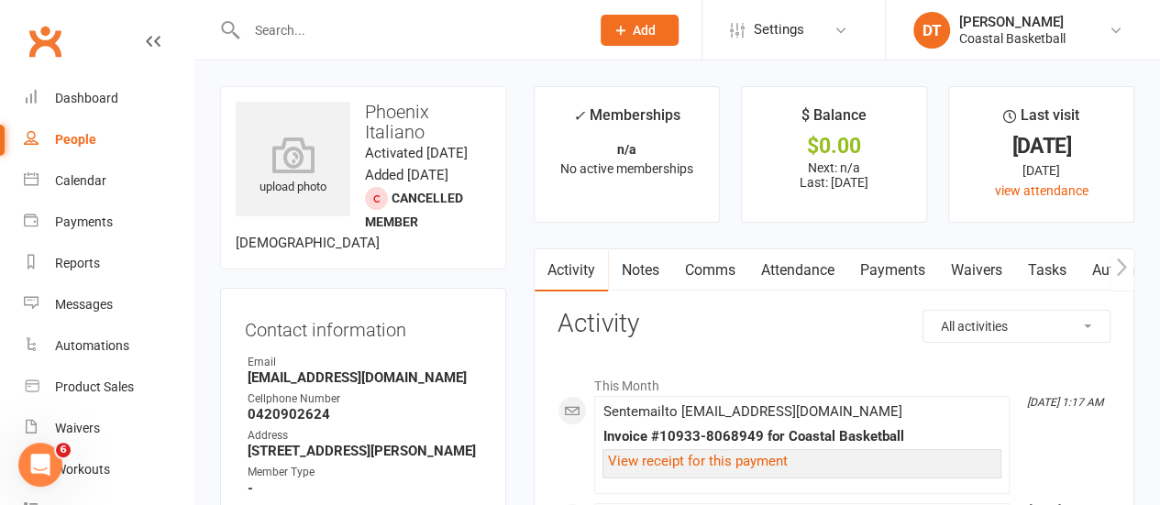
click at [899, 267] on link "Payments" at bounding box center [892, 270] width 91 height 42
